Goal: Information Seeking & Learning: Find specific fact

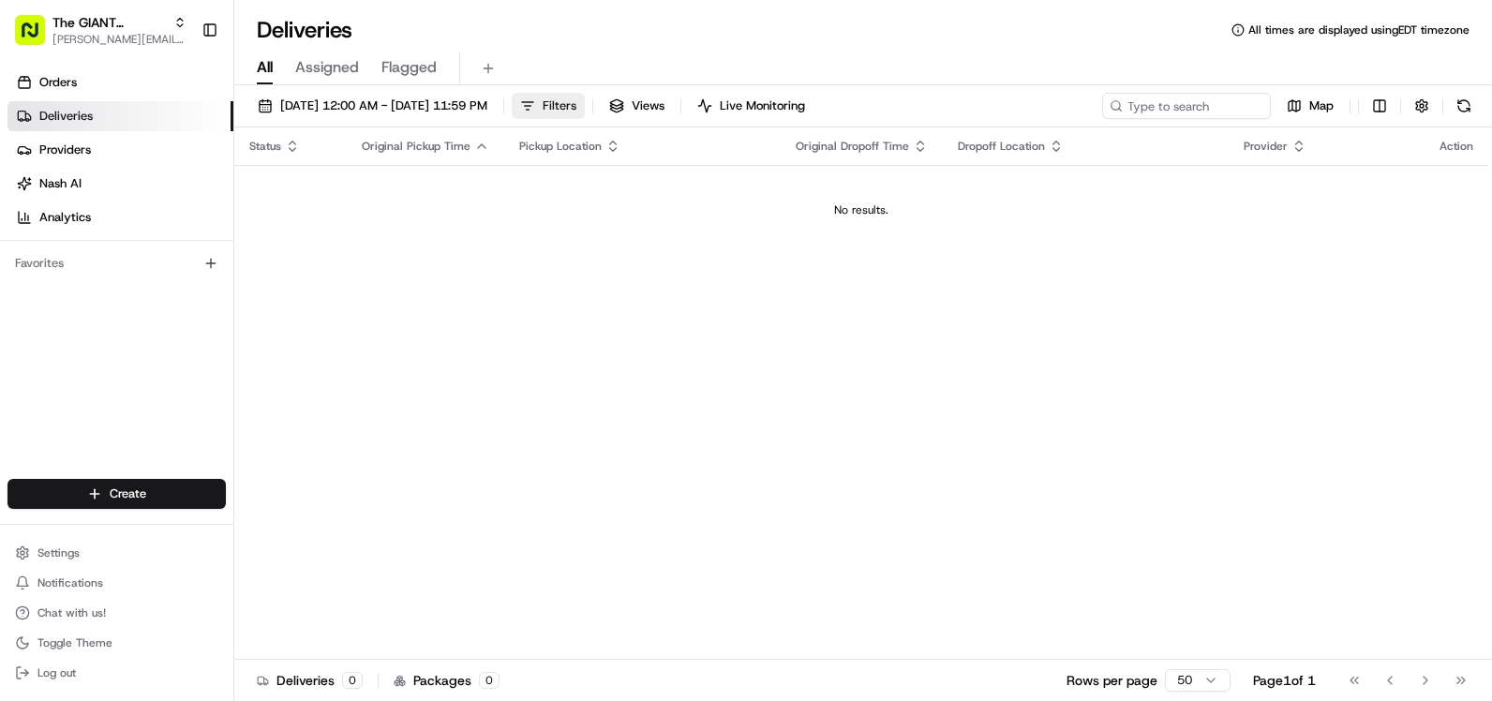
click at [577, 111] on span "Filters" at bounding box center [560, 105] width 34 height 17
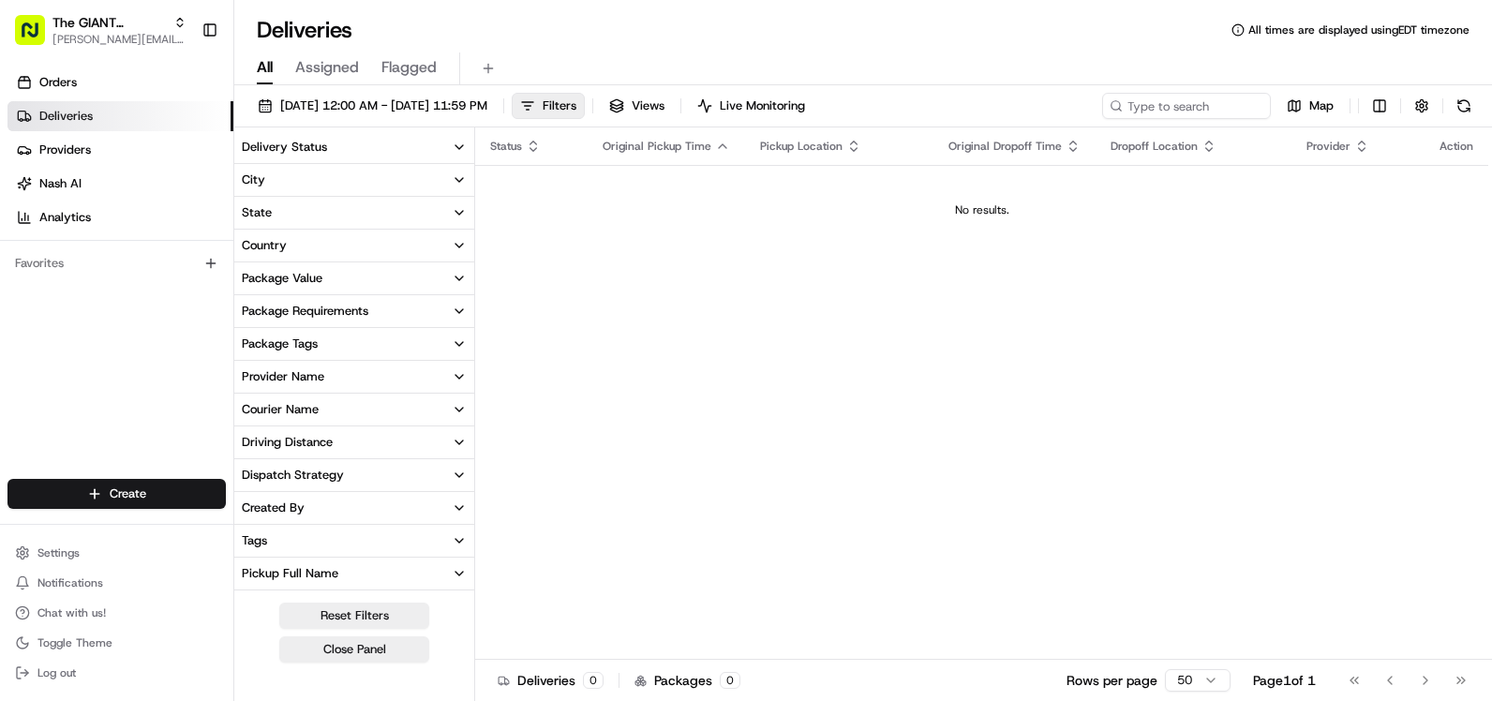
click at [324, 191] on button "City" at bounding box center [354, 180] width 240 height 32
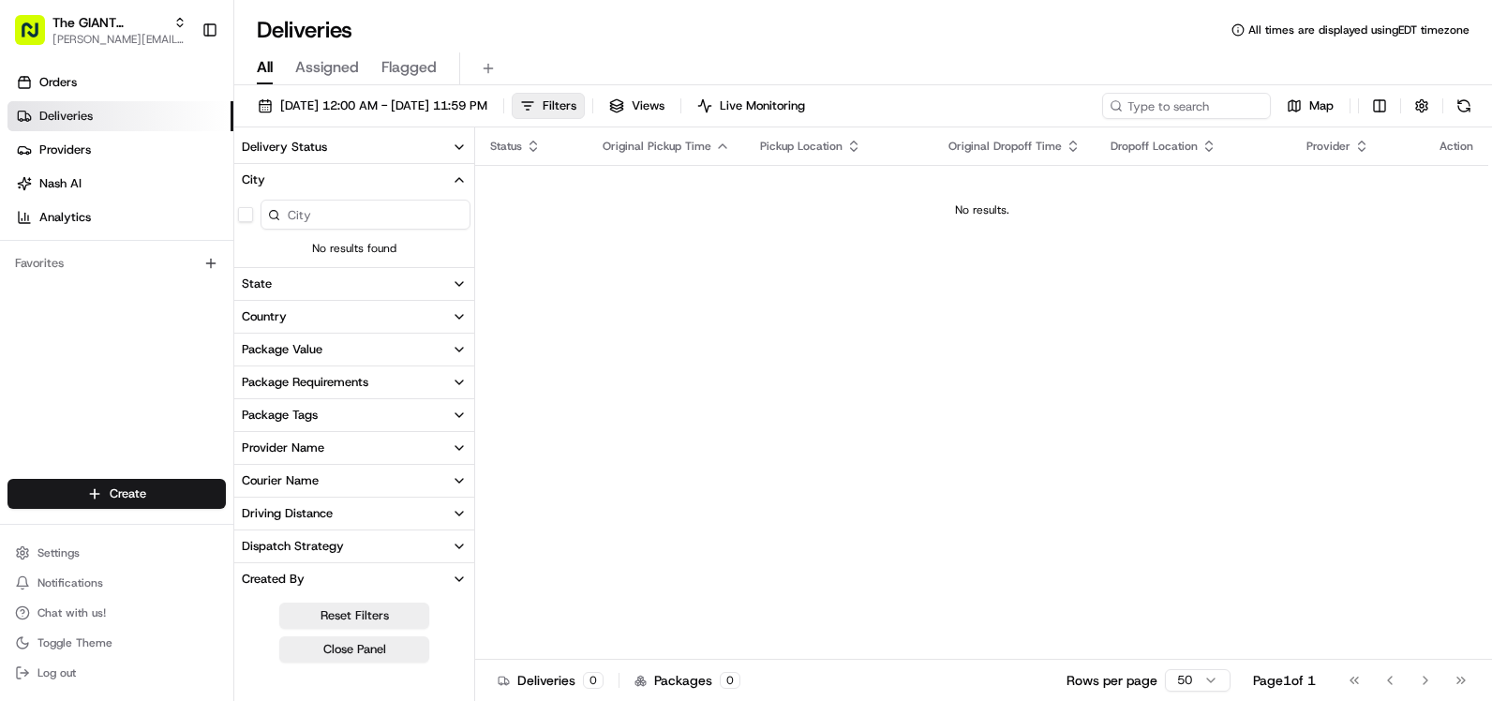
click at [318, 212] on input at bounding box center [366, 215] width 210 height 30
click at [246, 217] on button "button" at bounding box center [245, 214] width 15 height 15
click at [369, 230] on div "lehighton" at bounding box center [354, 214] width 240 height 37
click at [371, 217] on input "lehighton" at bounding box center [366, 215] width 210 height 30
type input "l"
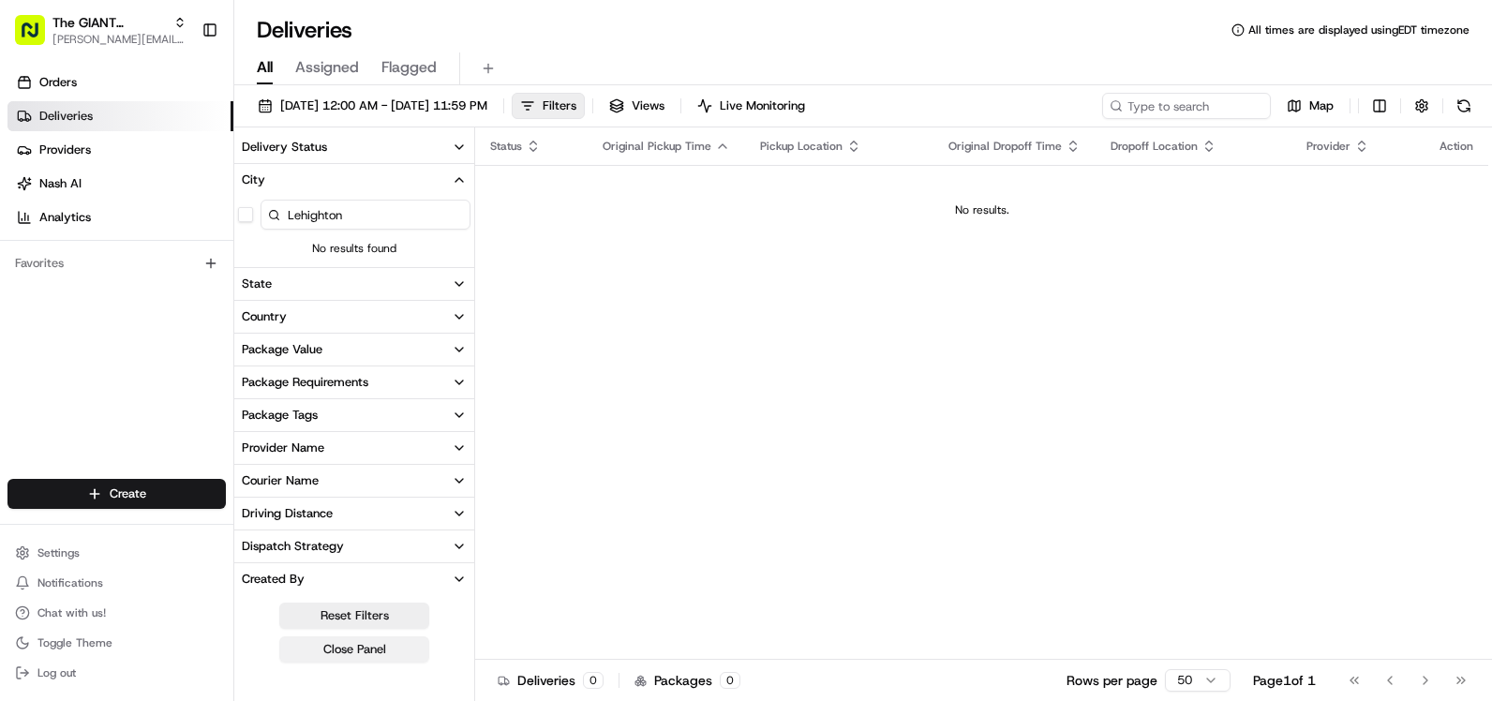
type input "Lehighton"
click at [389, 643] on button "Close Panel" at bounding box center [354, 650] width 150 height 26
